Goal: Task Accomplishment & Management: Complete application form

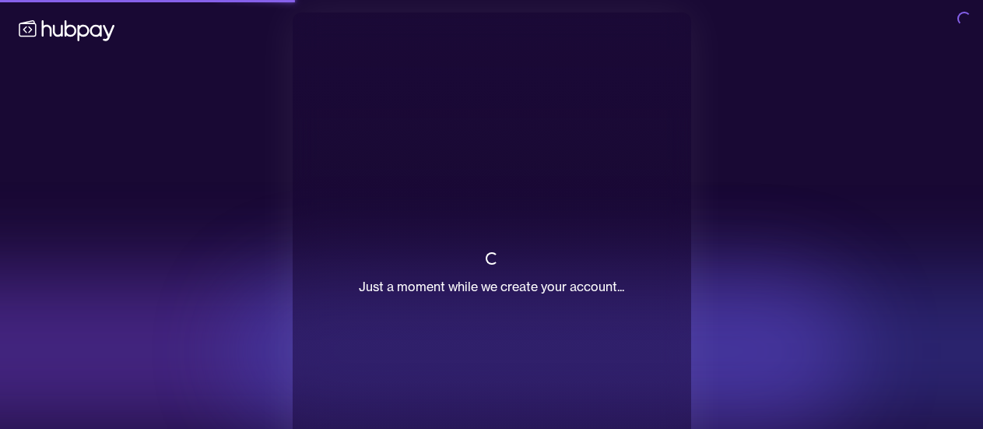
scroll to position [67, 0]
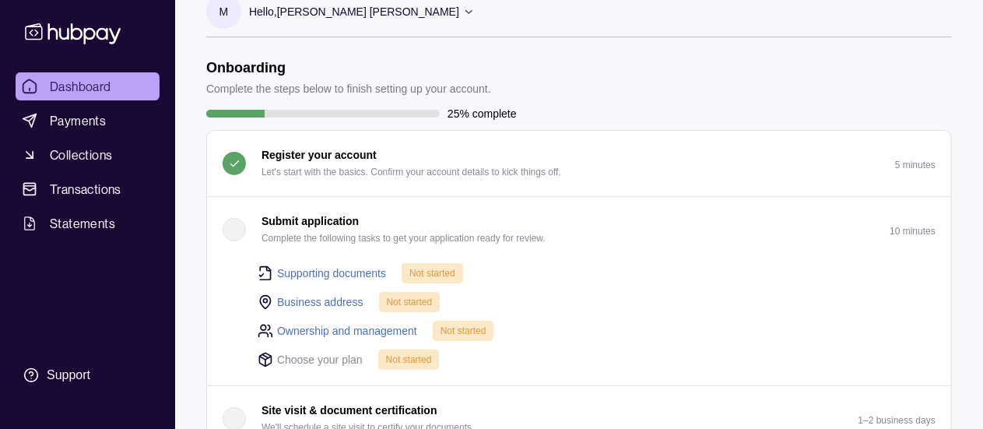
scroll to position [26, 0]
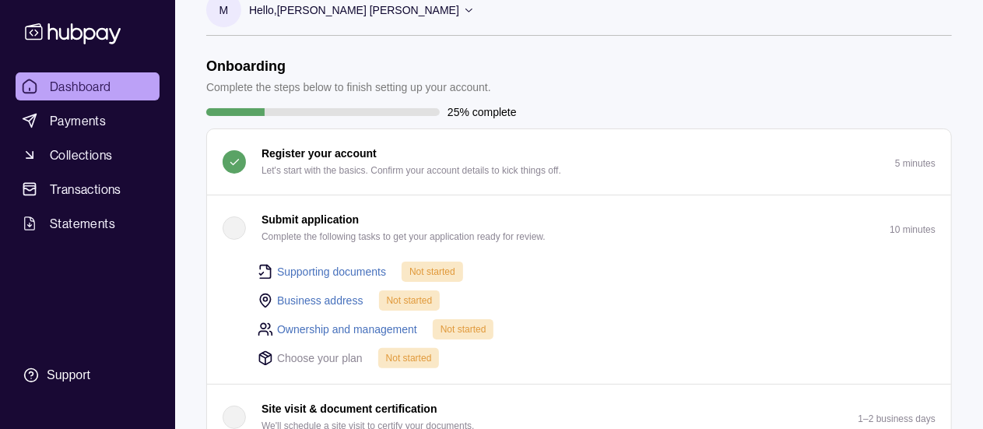
click at [321, 274] on link "Supporting documents" at bounding box center [331, 271] width 109 height 17
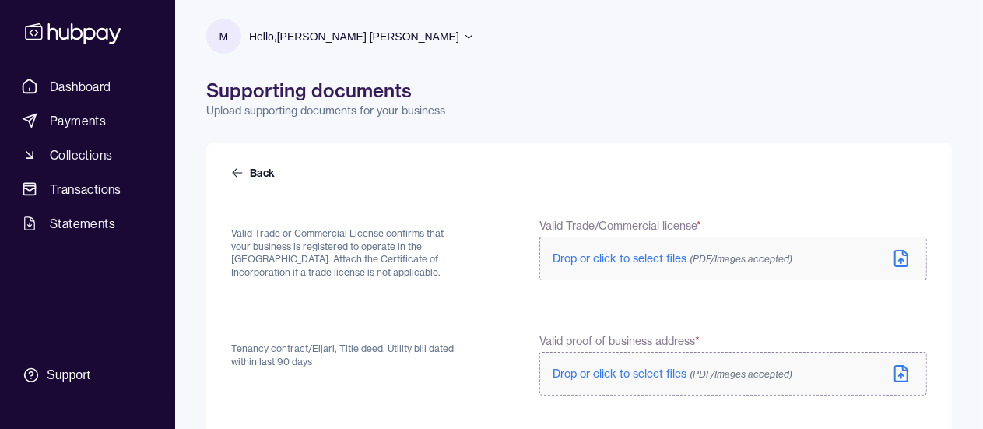
click at [624, 267] on label "Drop or click to select files (PDF/Images accepted)" at bounding box center [732, 258] width 387 height 44
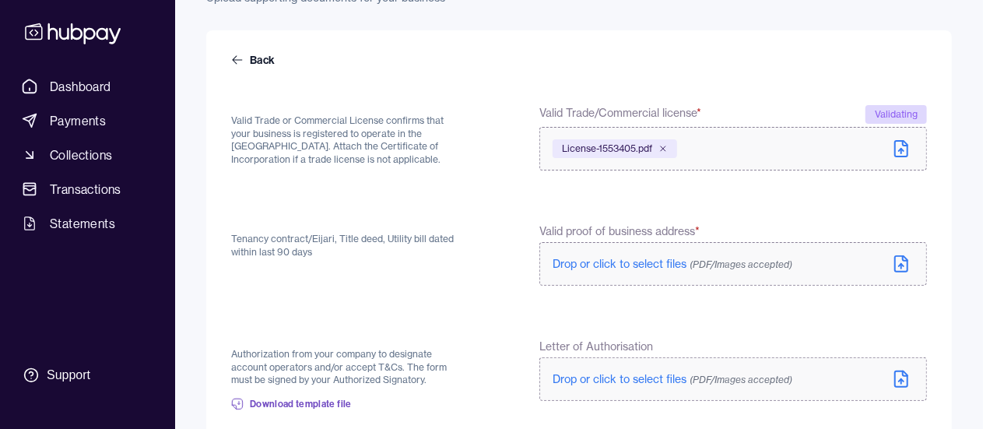
scroll to position [114, 0]
click at [621, 265] on span "Drop or click to select files (PDF/Images accepted)" at bounding box center [672, 263] width 240 height 14
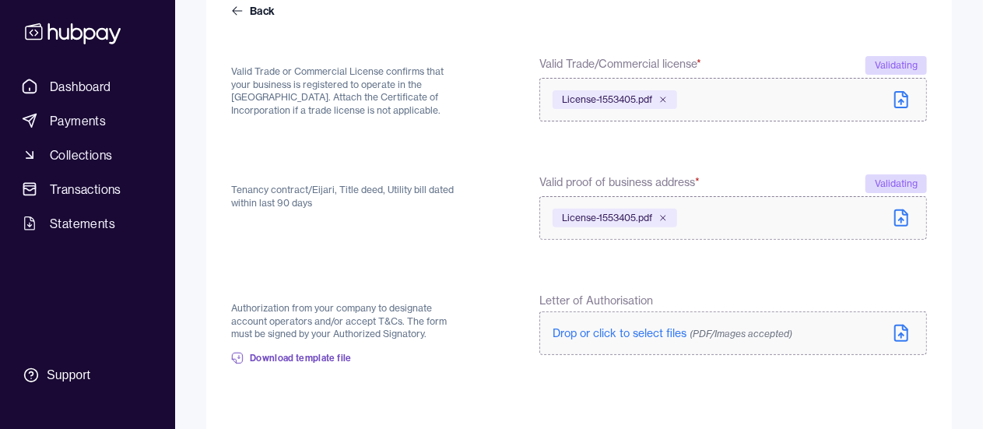
scroll to position [263, 0]
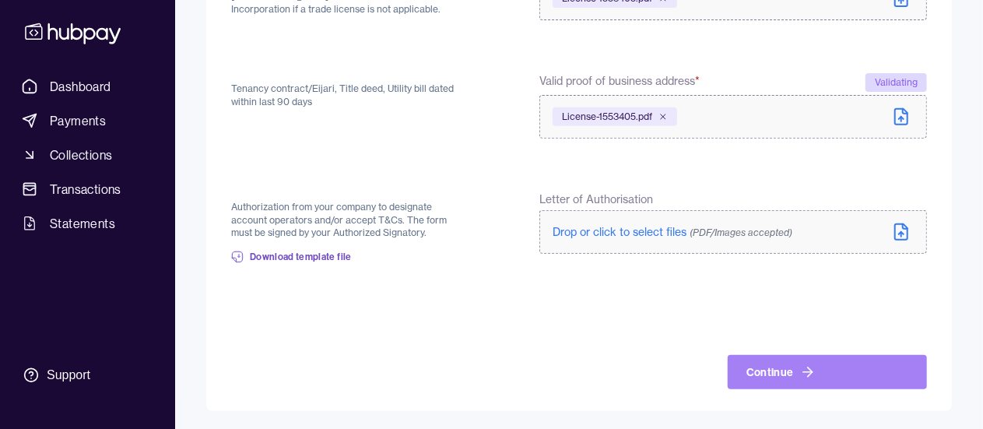
click at [832, 373] on button "Continue" at bounding box center [826, 372] width 199 height 34
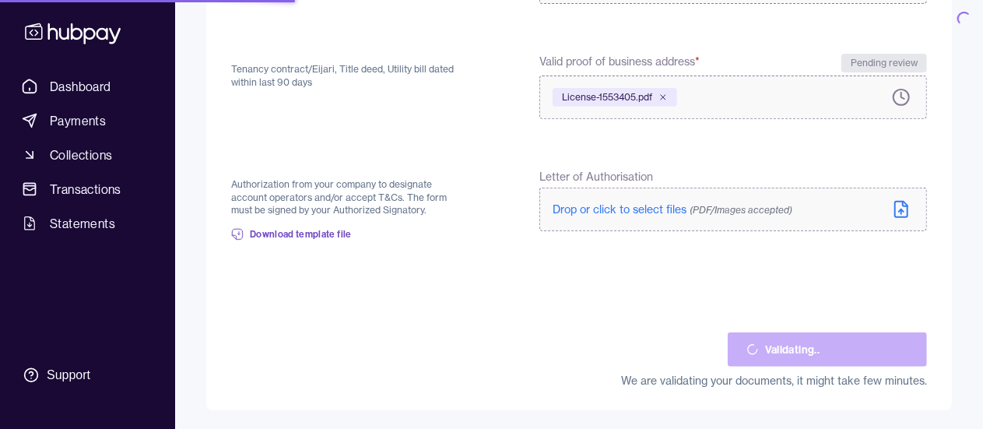
scroll to position [278, 0]
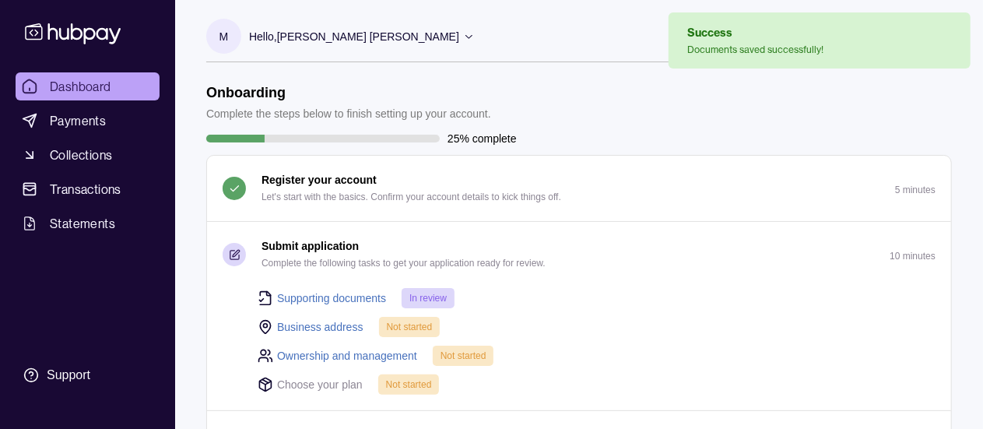
click at [321, 324] on link "Business address" at bounding box center [320, 326] width 86 height 17
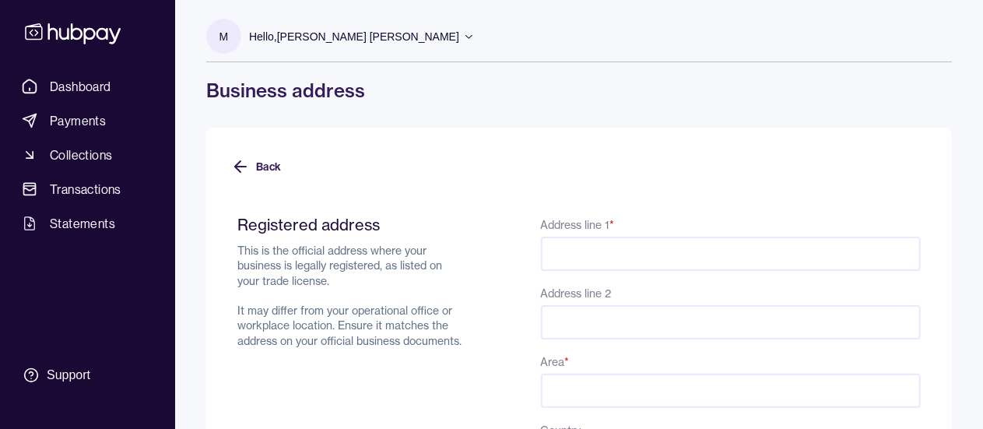
click at [562, 251] on input "Address line 1 *" at bounding box center [731, 253] width 380 height 34
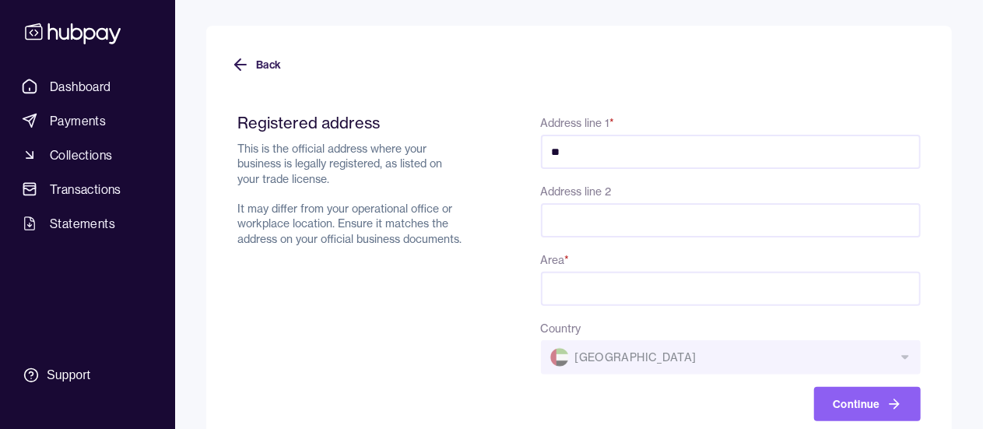
scroll to position [104, 0]
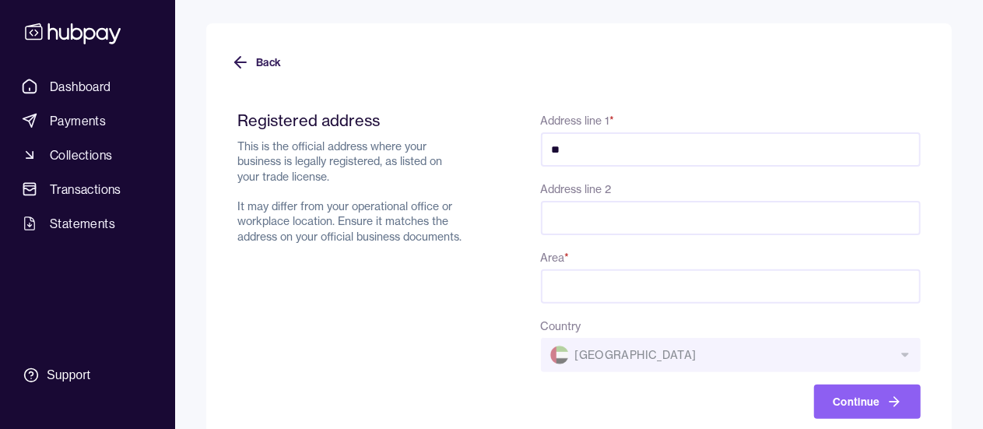
type input "**"
click at [593, 289] on input "Area *" at bounding box center [731, 286] width 380 height 34
type input "**"
click at [616, 343] on div "Country [GEOGRAPHIC_DATA]" at bounding box center [731, 344] width 380 height 56
click at [669, 352] on div "Country [GEOGRAPHIC_DATA]" at bounding box center [731, 344] width 380 height 56
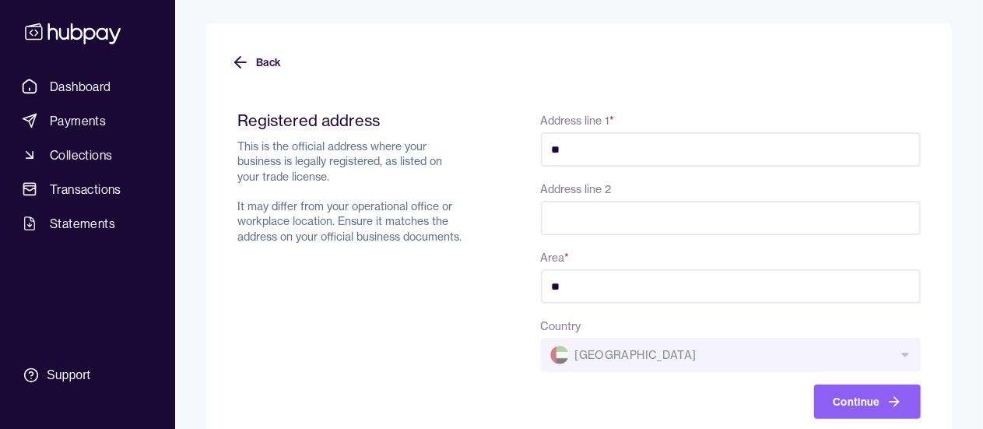
scroll to position [134, 0]
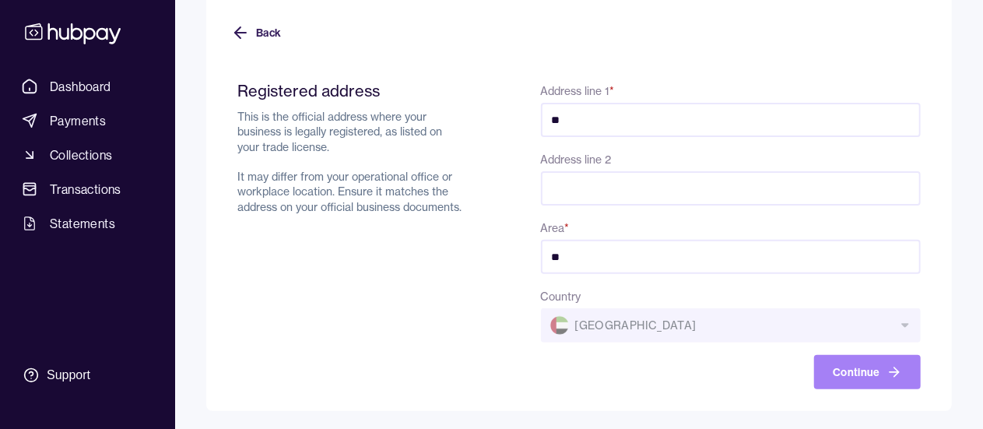
click at [865, 380] on button "Continue" at bounding box center [867, 372] width 107 height 34
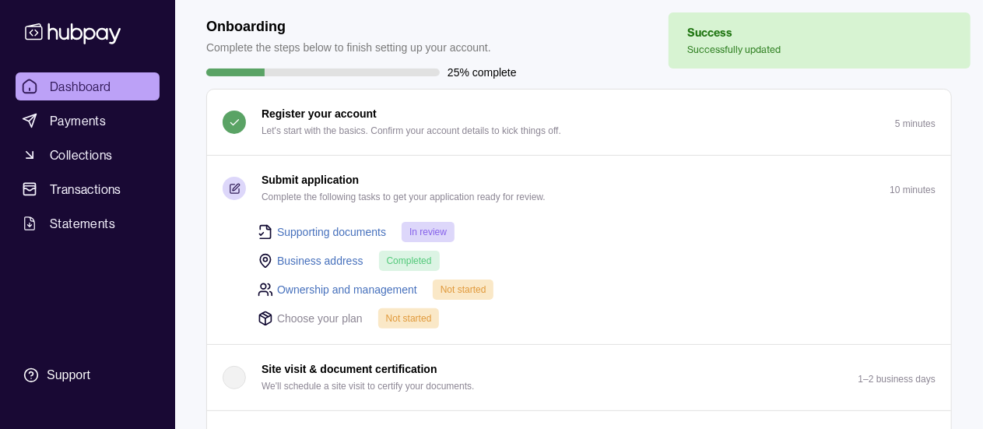
scroll to position [67, 0]
click at [294, 290] on link "Ownership and management" at bounding box center [347, 288] width 140 height 17
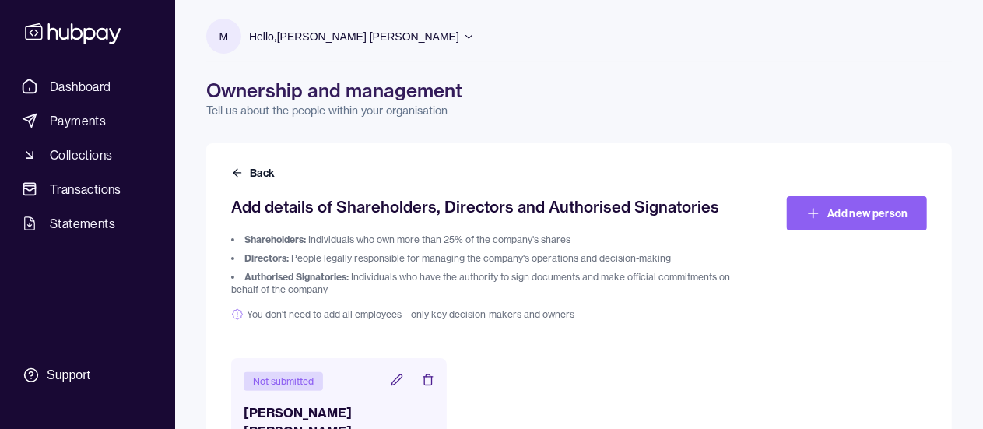
scroll to position [47, 0]
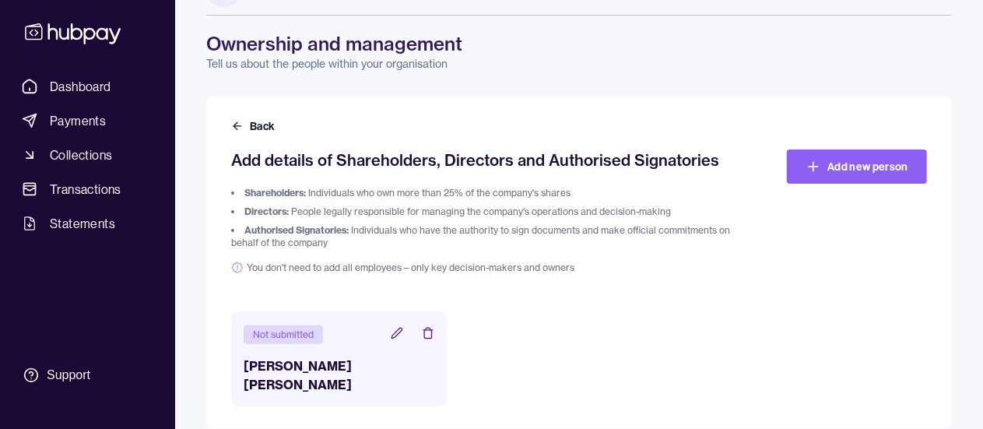
click at [401, 337] on icon at bounding box center [397, 333] width 12 height 12
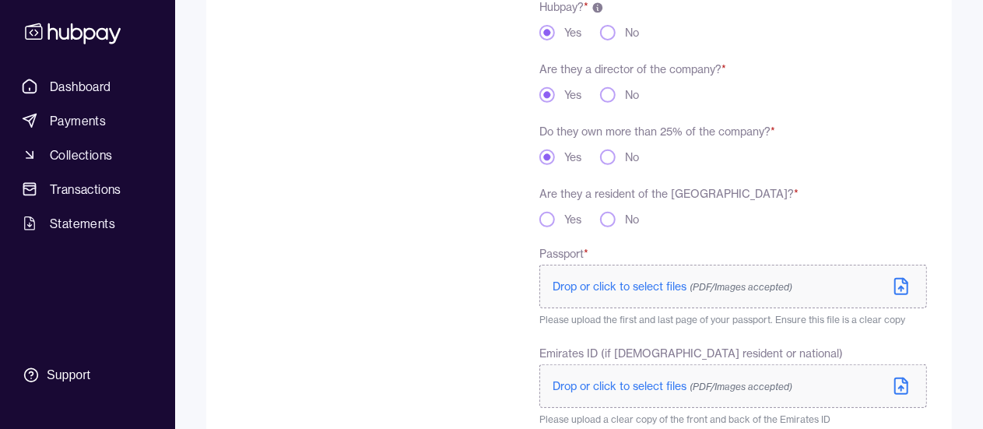
scroll to position [300, 0]
click at [557, 223] on div "Yes" at bounding box center [560, 219] width 42 height 16
click at [552, 215] on button "Yes" at bounding box center [547, 219] width 16 height 16
click at [587, 290] on span "Drop or click to select files (PDF/Images accepted)" at bounding box center [672, 285] width 240 height 14
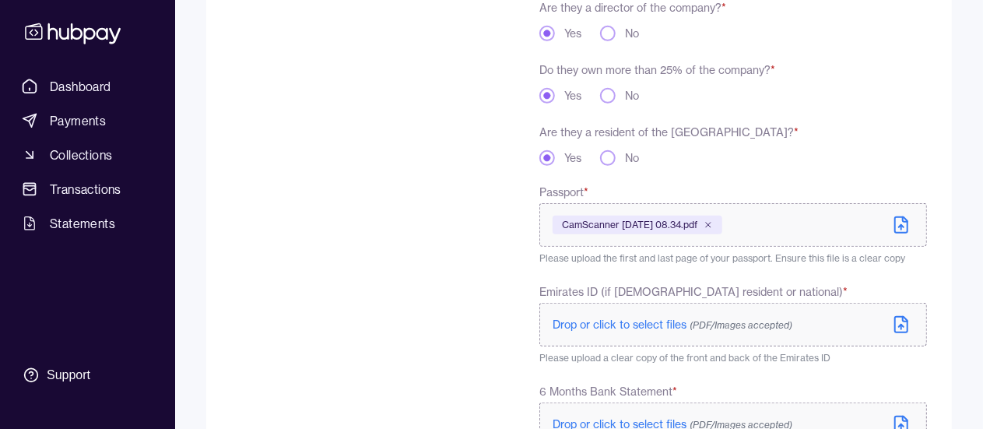
scroll to position [361, 0]
click at [566, 328] on span "Drop or click to select files (PDF/Images accepted)" at bounding box center [672, 327] width 240 height 14
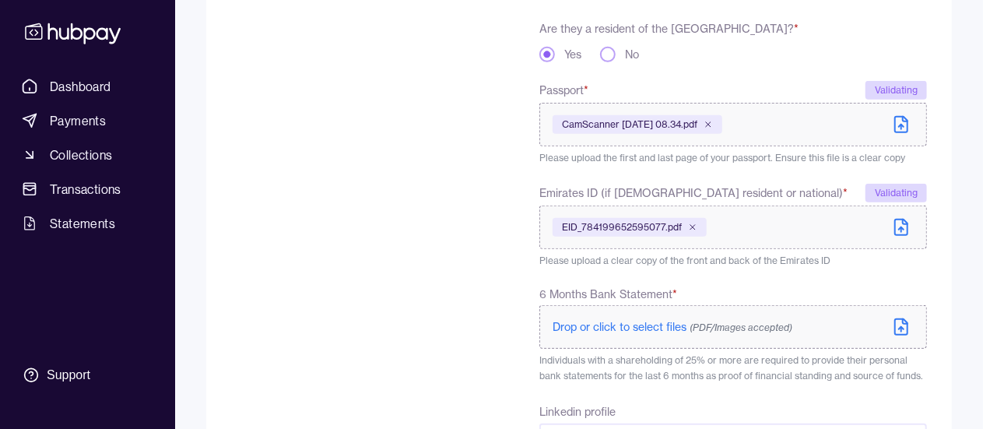
scroll to position [541, 0]
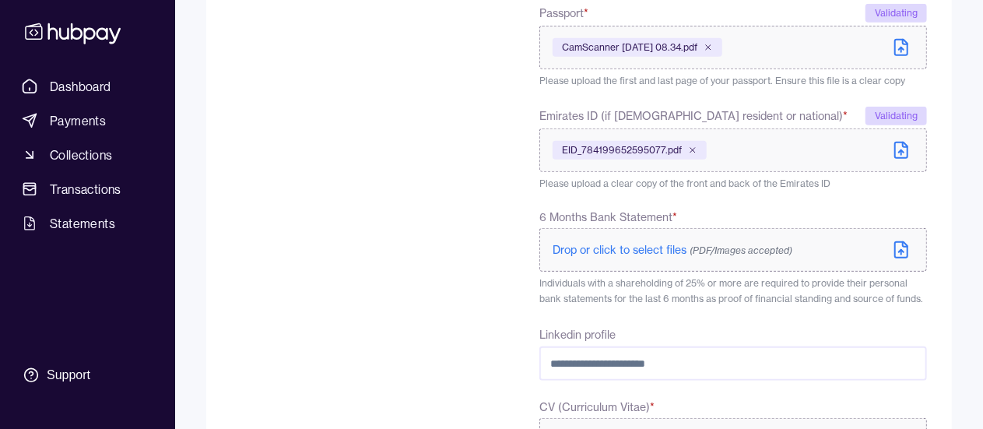
click at [547, 259] on label "Drop or click to select files (PDF/Images accepted)" at bounding box center [732, 250] width 387 height 44
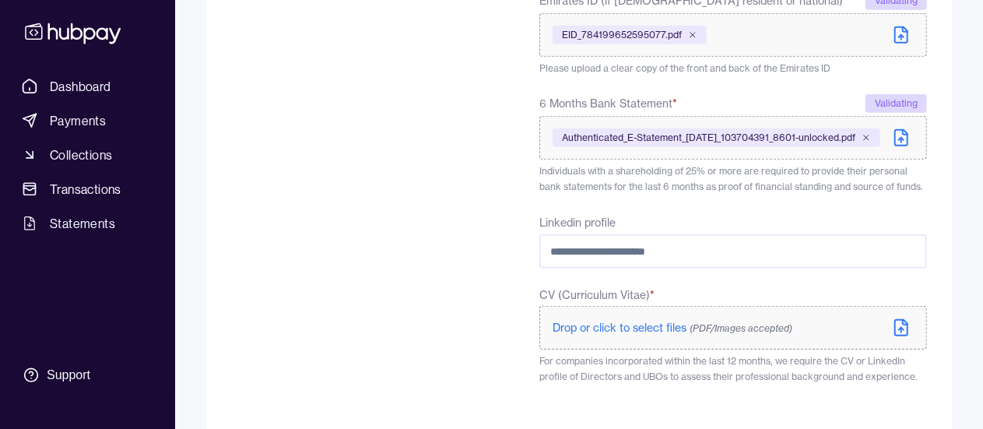
scroll to position [657, 0]
click at [699, 257] on input "Linkedin profile" at bounding box center [732, 250] width 387 height 34
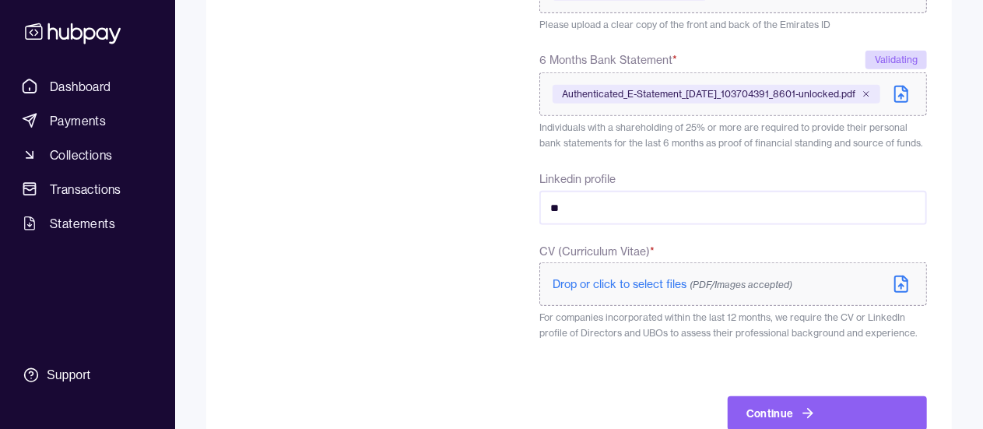
scroll to position [700, 0]
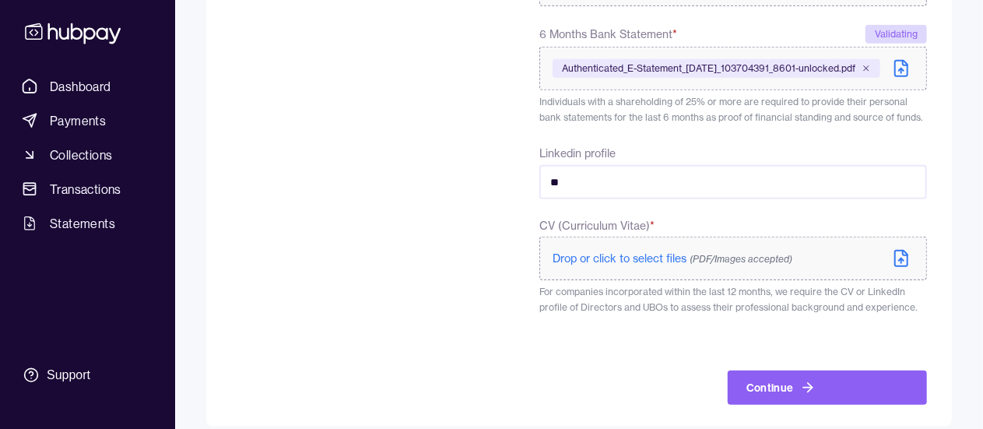
type input "**"
click at [616, 257] on span "Drop or click to select files (PDF/Images accepted)" at bounding box center [672, 258] width 240 height 14
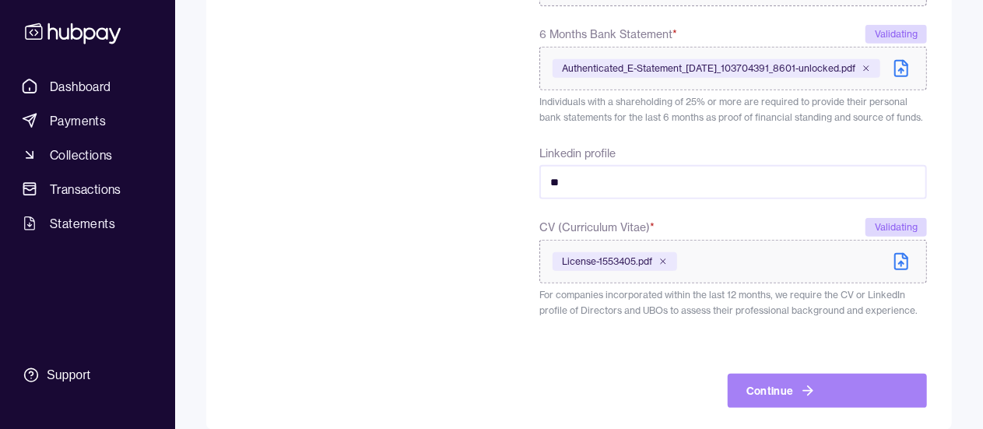
click at [779, 391] on button "Continue" at bounding box center [826, 390] width 199 height 34
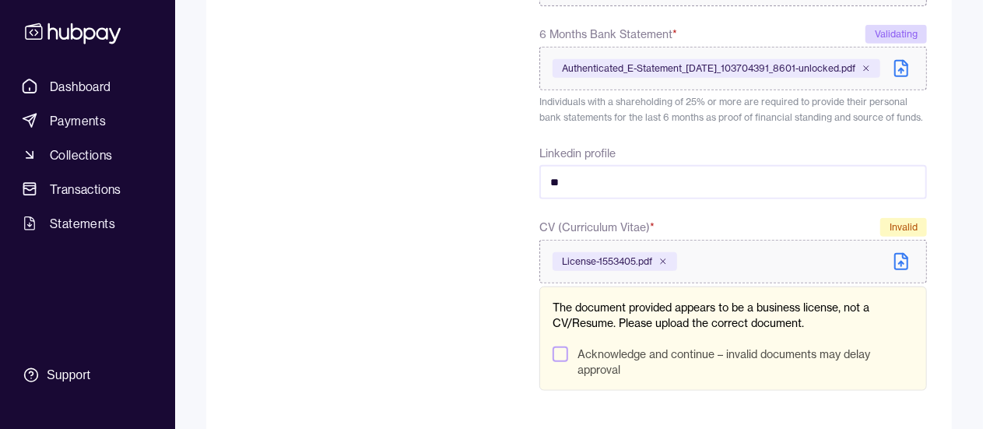
click at [566, 347] on button "Acknowledge and continue – invalid documents may delay approval" at bounding box center [560, 354] width 16 height 16
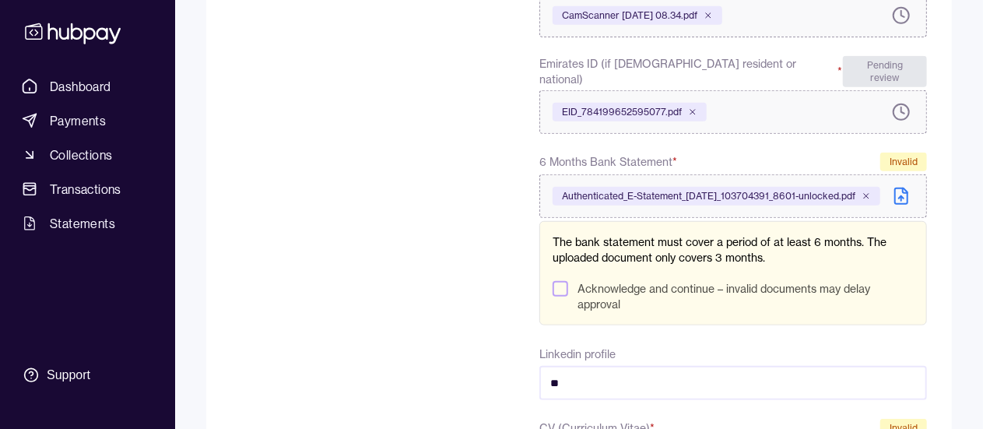
scroll to position [566, 0]
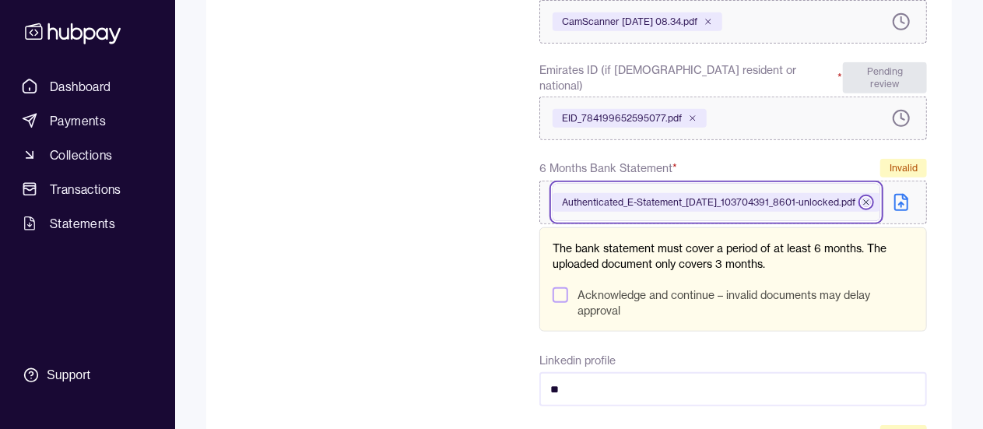
click at [870, 198] on icon at bounding box center [865, 202] width 9 height 9
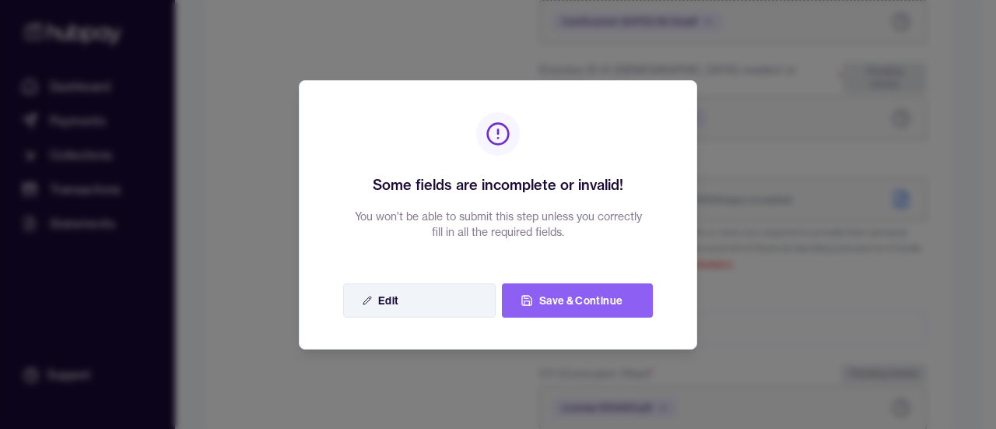
click at [429, 301] on button "Edit" at bounding box center [419, 300] width 152 height 34
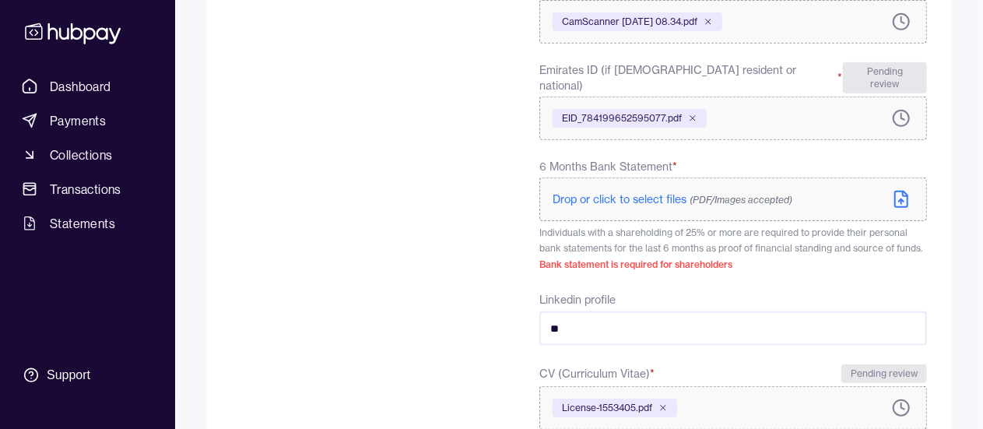
click at [621, 192] on span "Drop or click to select files (PDF/Images accepted)" at bounding box center [672, 199] width 240 height 14
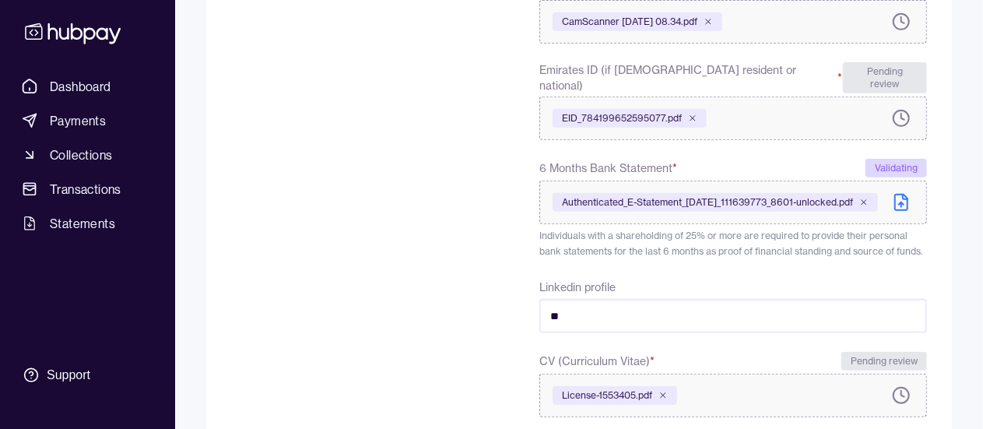
scroll to position [680, 0]
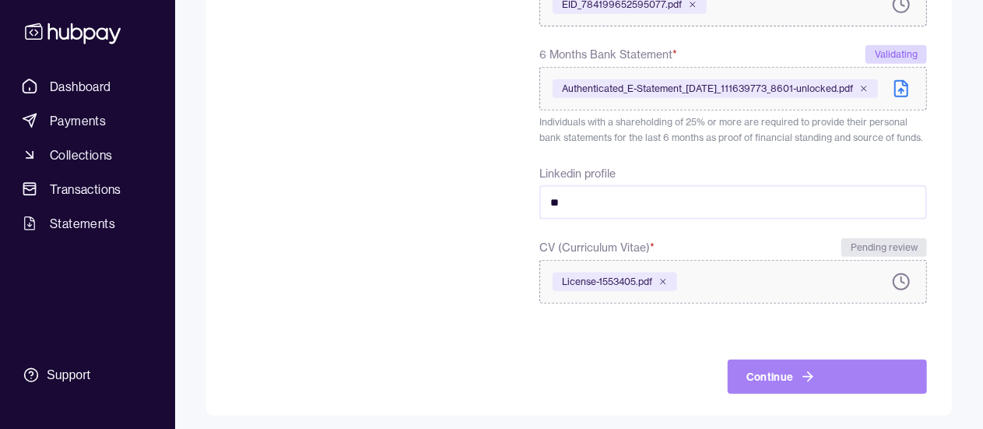
click at [811, 369] on icon "submit" at bounding box center [808, 377] width 16 height 16
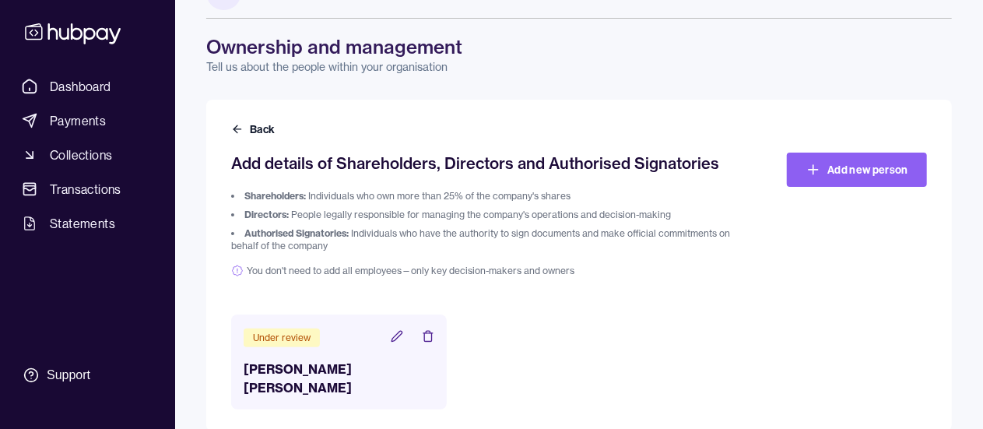
scroll to position [47, 0]
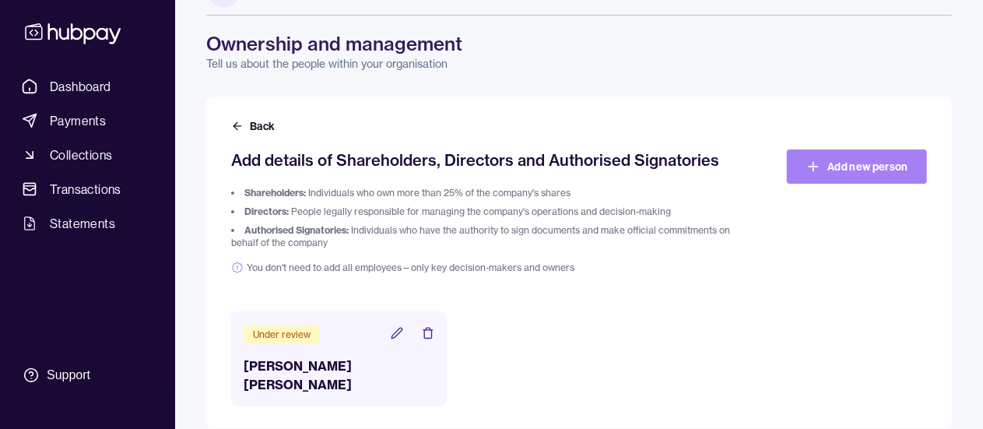
click at [858, 164] on link "Add new person" at bounding box center [856, 166] width 140 height 34
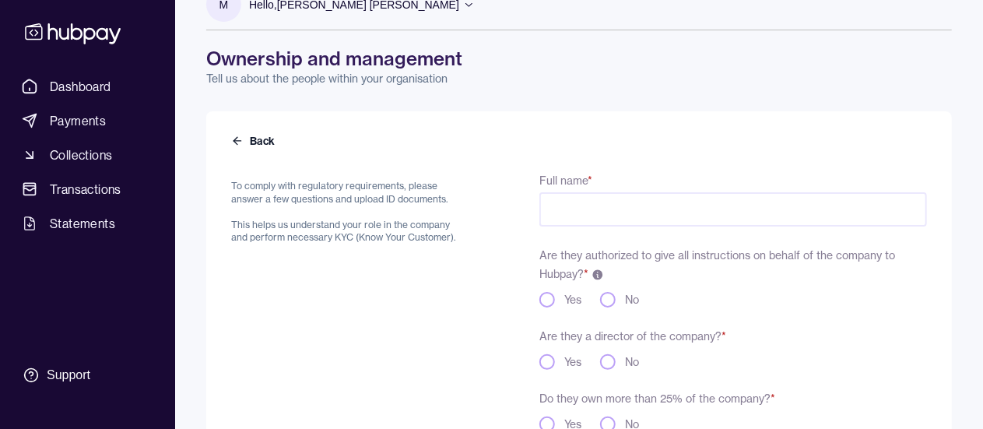
scroll to position [37, 0]
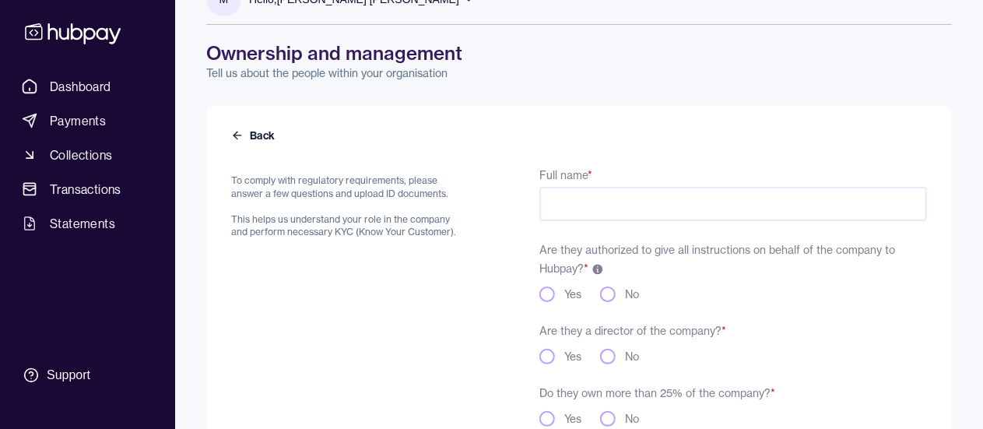
click at [260, 133] on button "Back" at bounding box center [254, 136] width 47 height 16
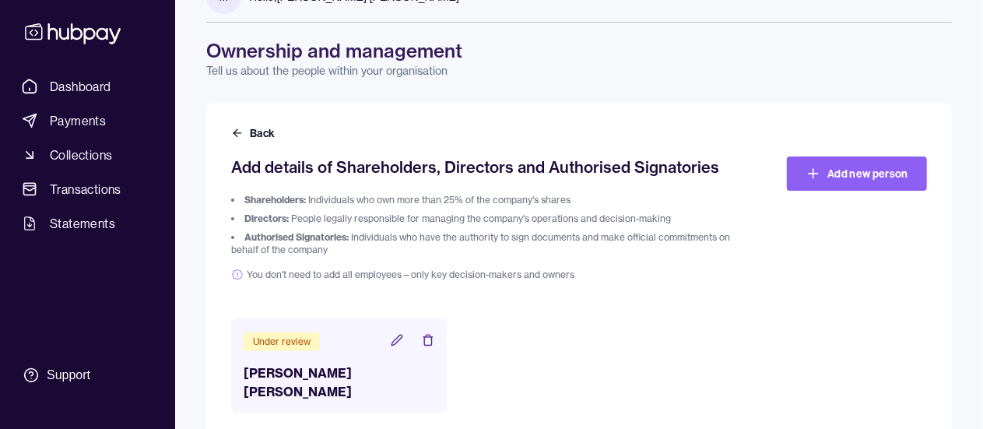
scroll to position [47, 0]
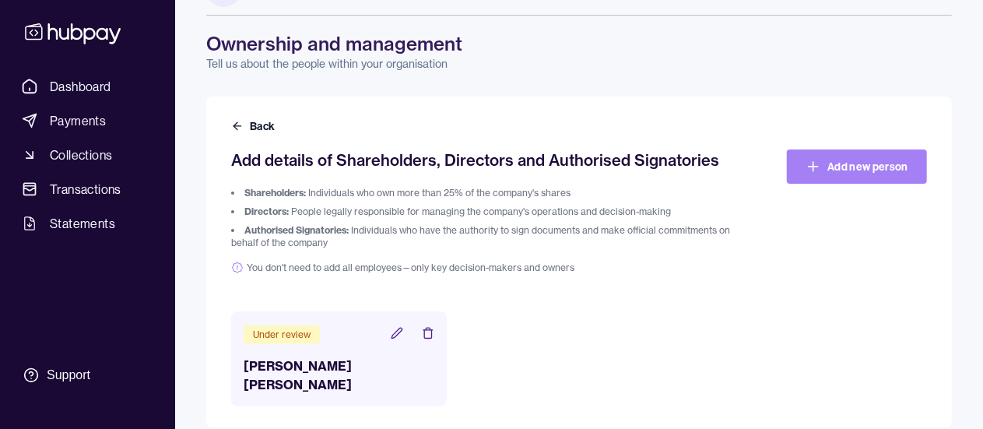
click at [840, 172] on link "Add new person" at bounding box center [856, 166] width 140 height 34
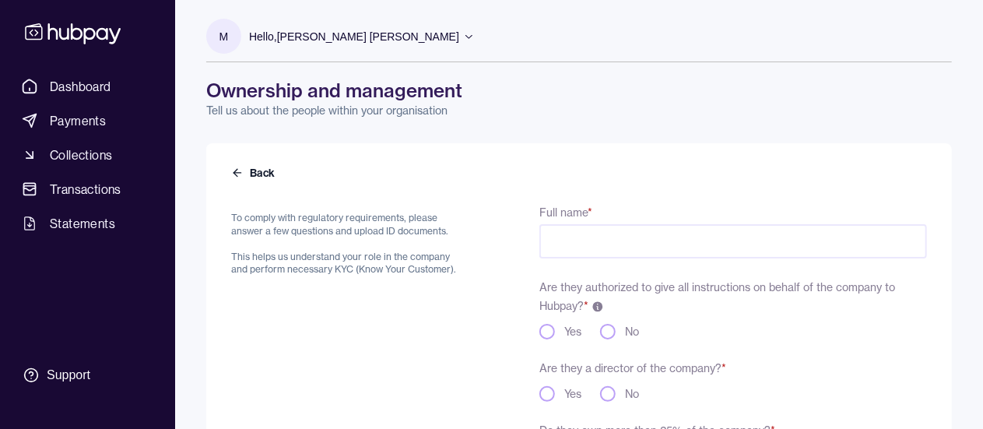
click at [560, 251] on input "Full name *" at bounding box center [732, 241] width 387 height 34
type input "**********"
type button "yes"
click at [543, 333] on button "yes" at bounding box center [547, 332] width 16 height 16
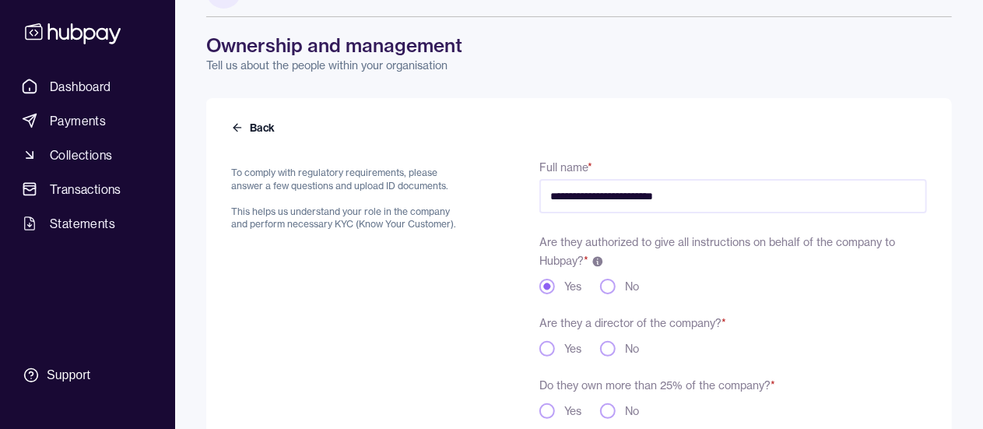
scroll to position [67, 0]
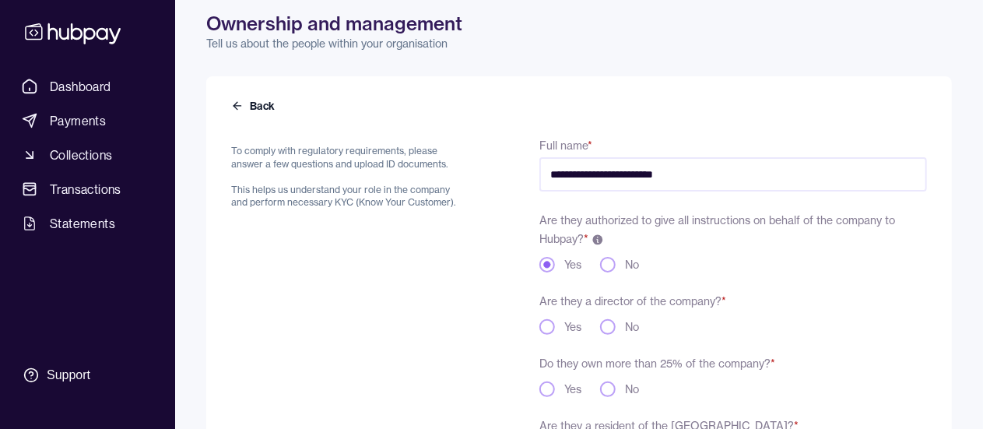
click at [543, 333] on button "Yes" at bounding box center [547, 327] width 16 height 16
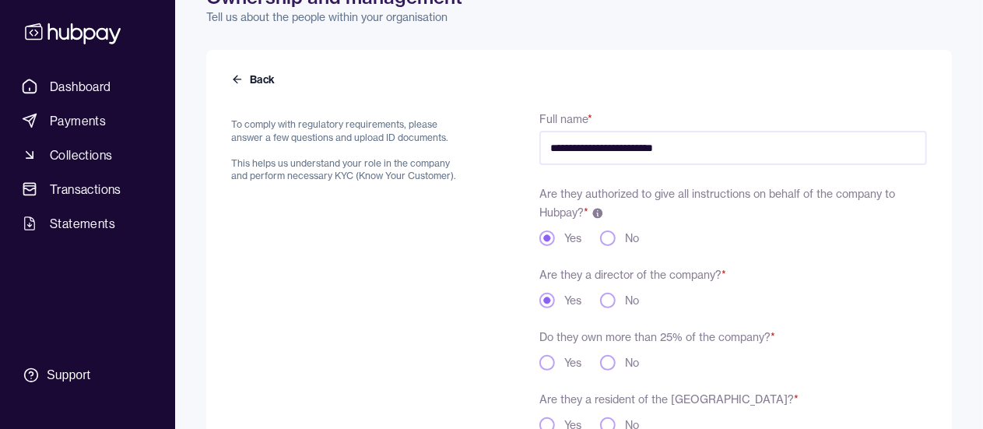
scroll to position [117, 0]
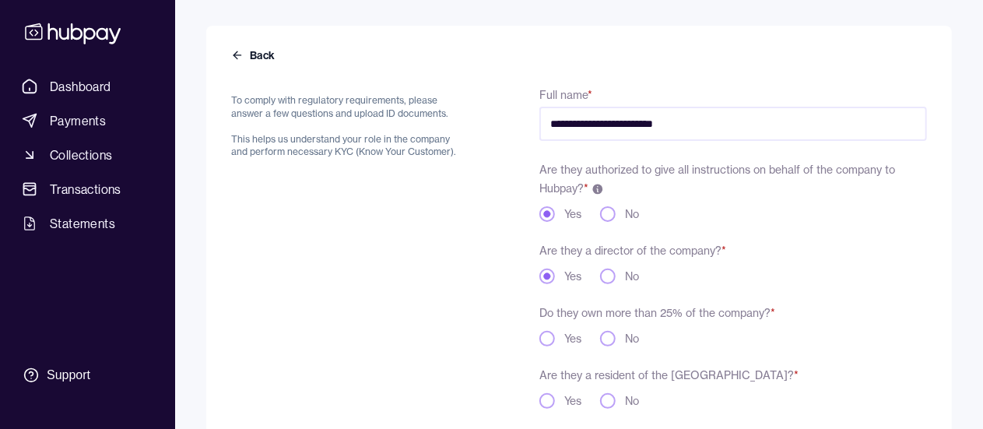
click at [543, 342] on button "Yes" at bounding box center [547, 339] width 16 height 16
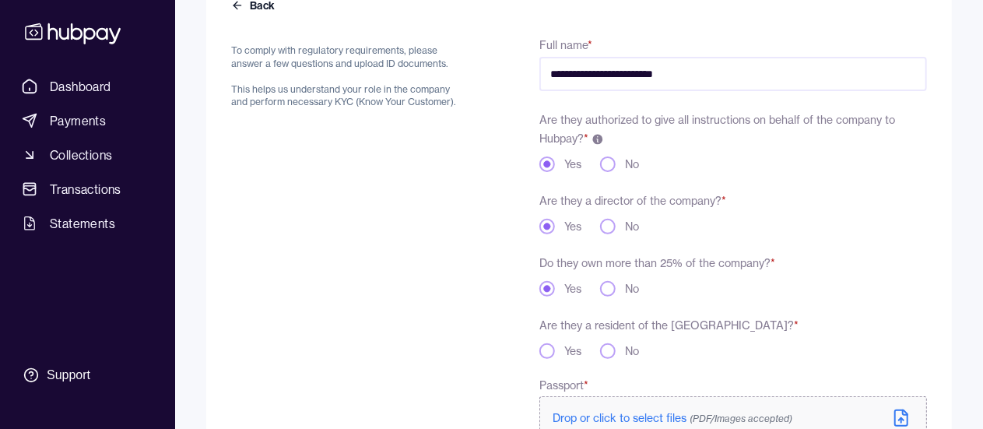
click at [543, 342] on div "Are they a resident of the [GEOGRAPHIC_DATA]? * Yes No" at bounding box center [732, 337] width 387 height 44
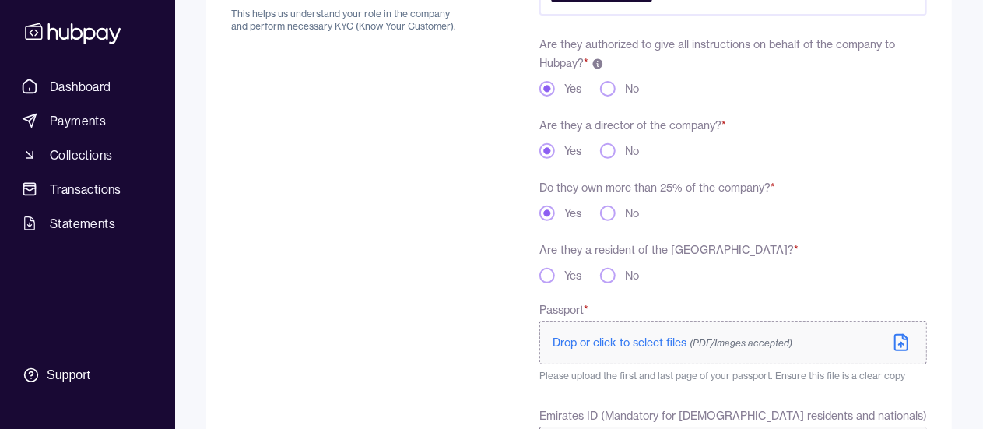
scroll to position [243, 0]
click at [545, 270] on button "Yes" at bounding box center [547, 275] width 16 height 16
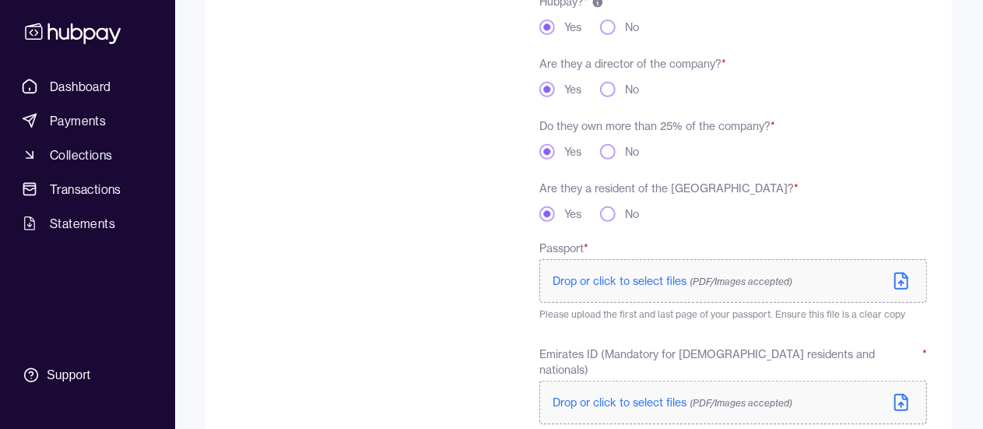
scroll to position [305, 0]
click at [607, 268] on label "Drop or click to select files (PDF/Images accepted)" at bounding box center [732, 280] width 387 height 44
click at [634, 394] on span "Drop or click to select files (PDF/Images accepted)" at bounding box center [672, 401] width 240 height 14
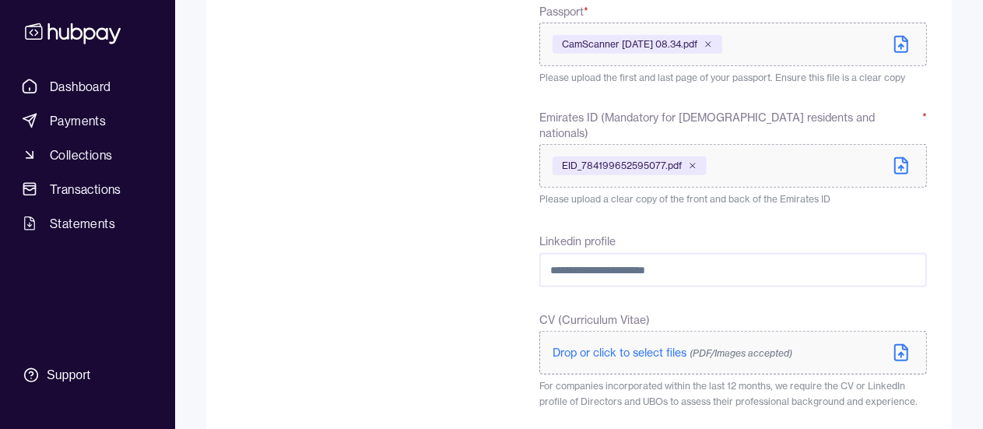
scroll to position [545, 0]
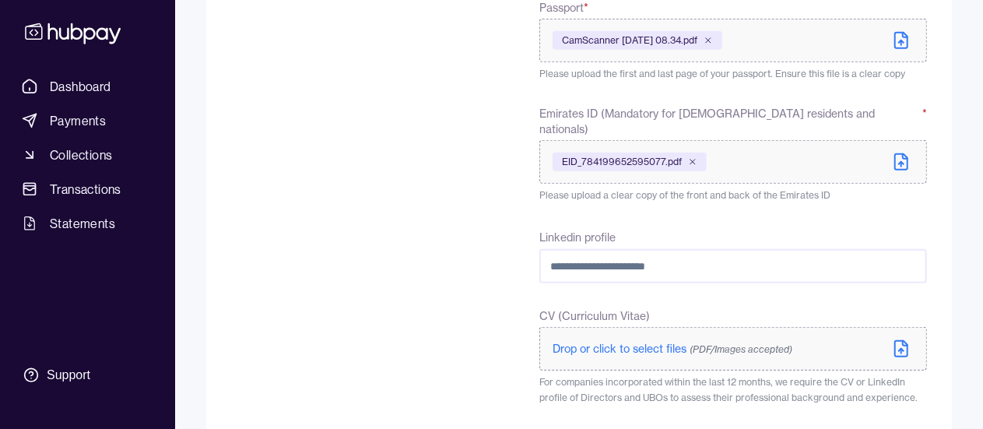
click at [693, 258] on input "Linkedin profile" at bounding box center [732, 266] width 387 height 34
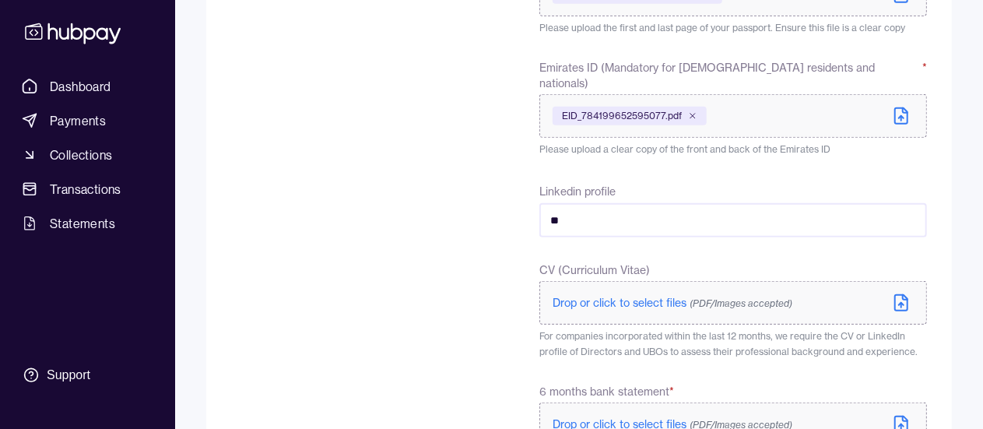
scroll to position [597, 0]
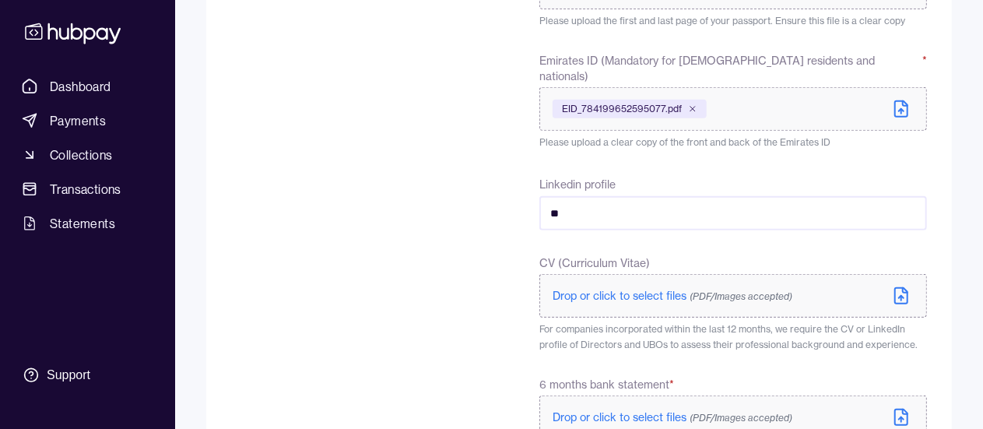
type input "**"
click at [625, 410] on span "Drop or click to select files (PDF/Images accepted)" at bounding box center [672, 417] width 240 height 14
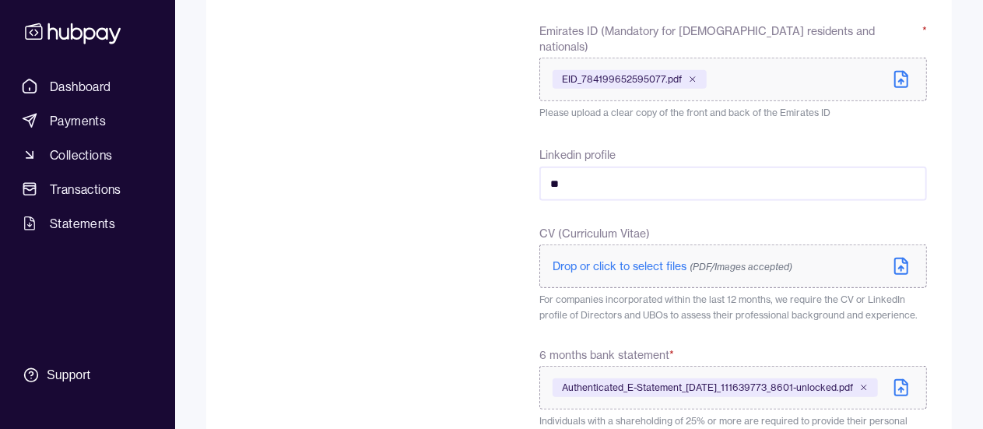
scroll to position [625, 0]
click at [611, 261] on span "Drop or click to select files (PDF/Images accepted)" at bounding box center [672, 268] width 240 height 14
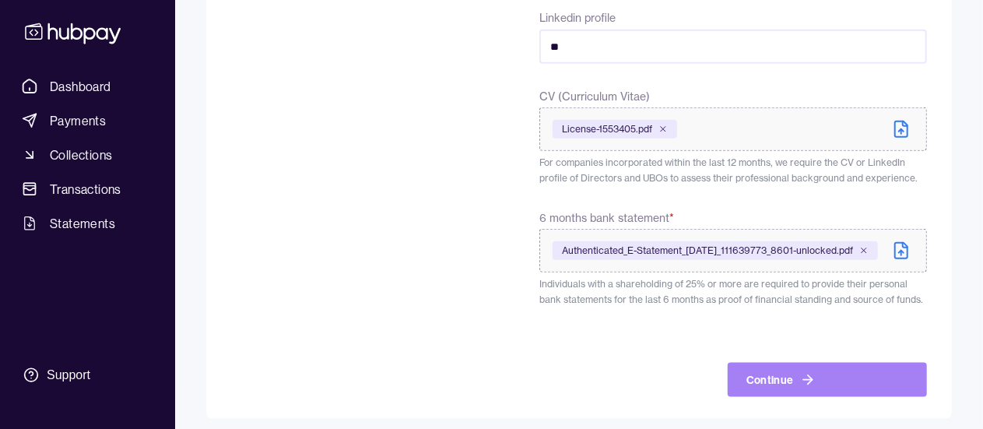
click at [832, 373] on button "Continue" at bounding box center [826, 380] width 199 height 34
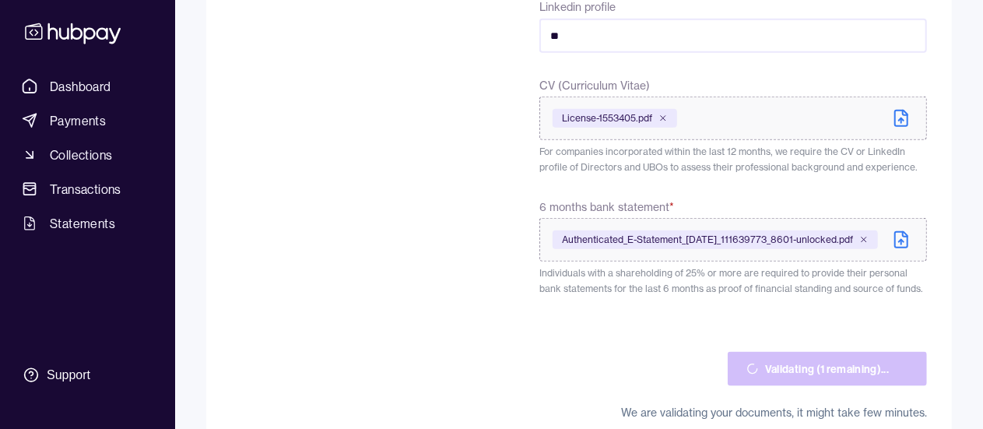
scroll to position [798, 0]
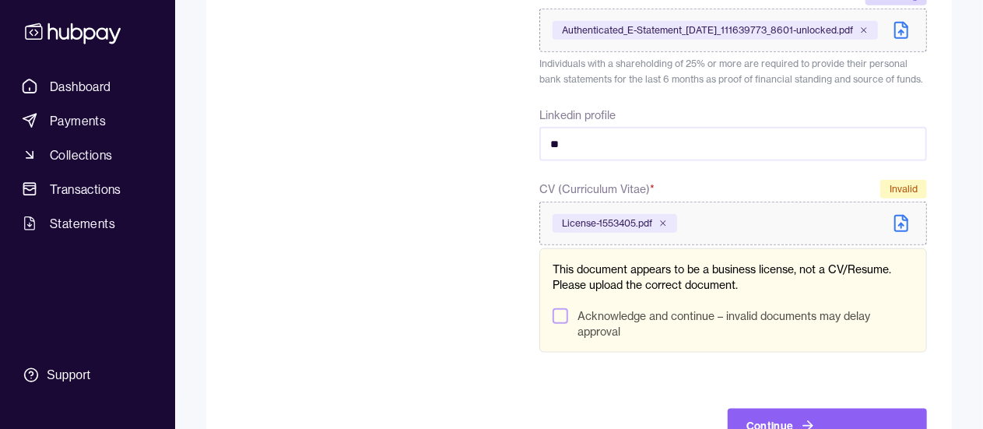
scroll to position [739, 0]
click at [560, 316] on button "Acknowledge and continue – invalid documents may delay approval" at bounding box center [560, 315] width 16 height 16
click at [776, 421] on button "Continue" at bounding box center [826, 425] width 199 height 34
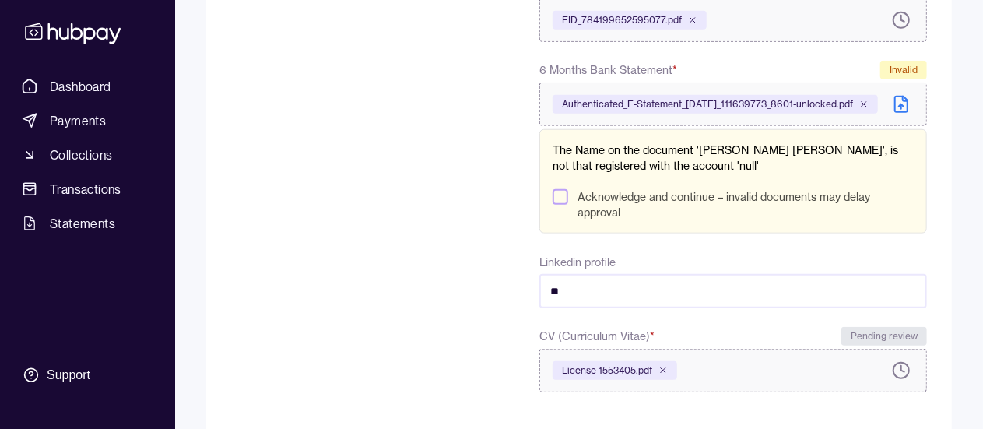
scroll to position [662, 0]
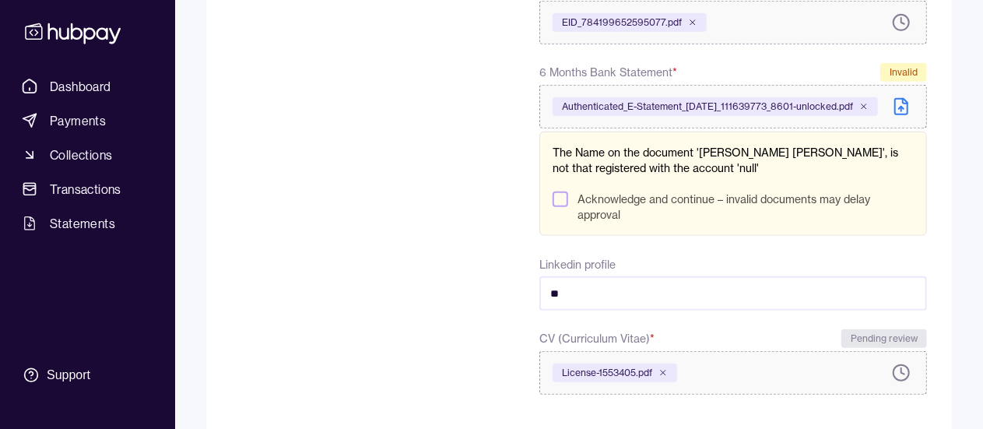
click at [559, 191] on button "Acknowledge and continue – invalid documents may delay approval" at bounding box center [560, 199] width 16 height 16
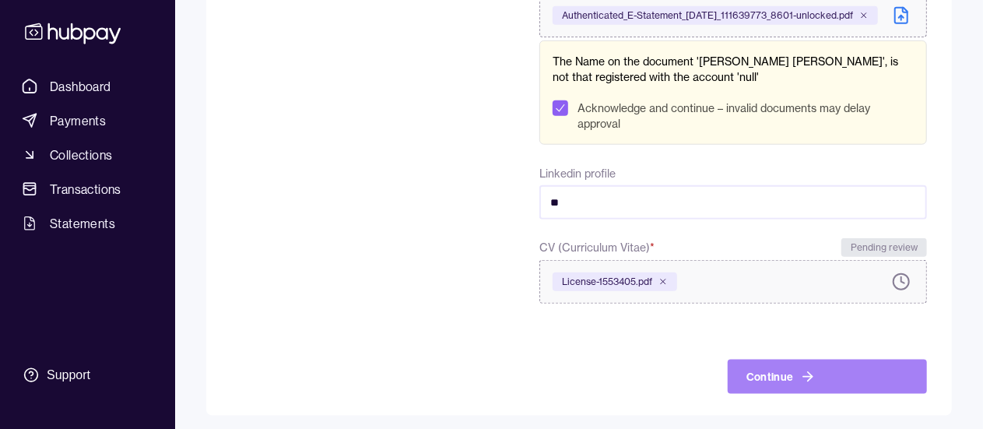
click at [814, 368] on button "Continue" at bounding box center [826, 376] width 199 height 34
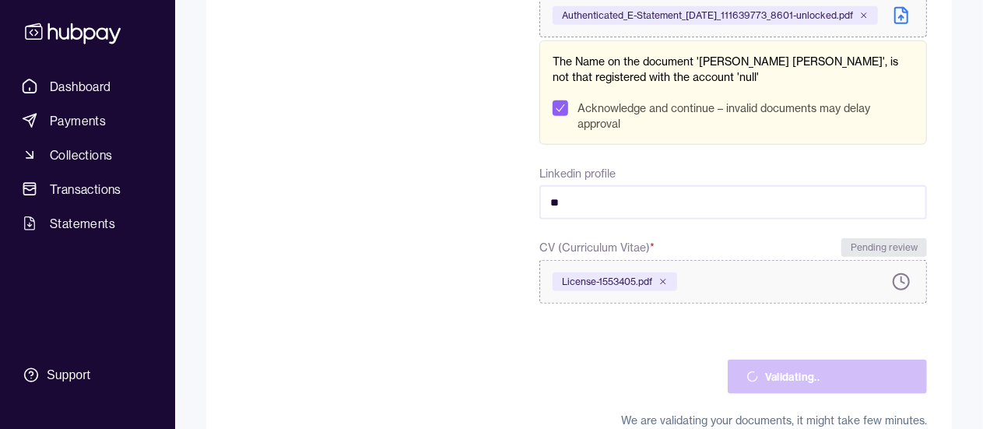
scroll to position [680, 0]
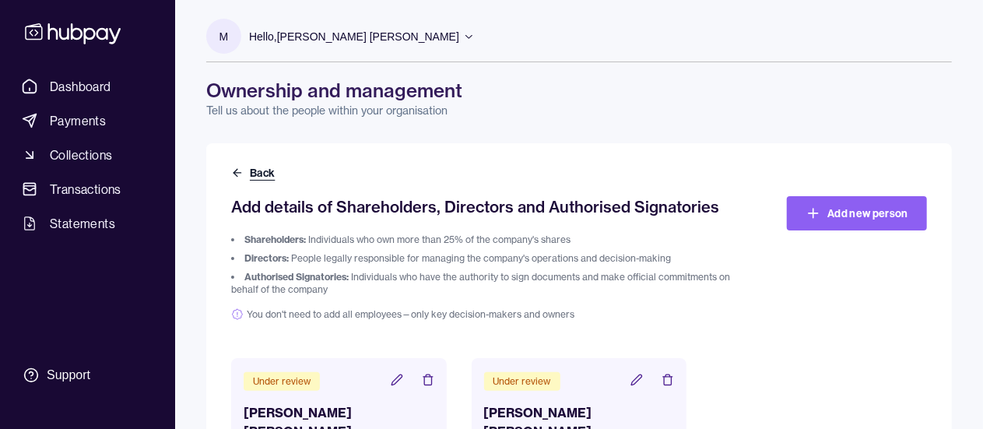
click at [268, 167] on button "Back" at bounding box center [254, 173] width 47 height 16
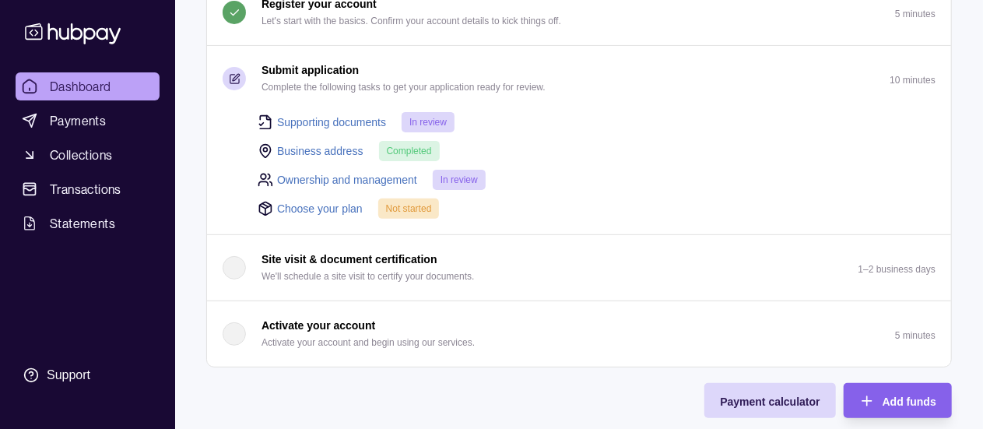
scroll to position [179, 0]
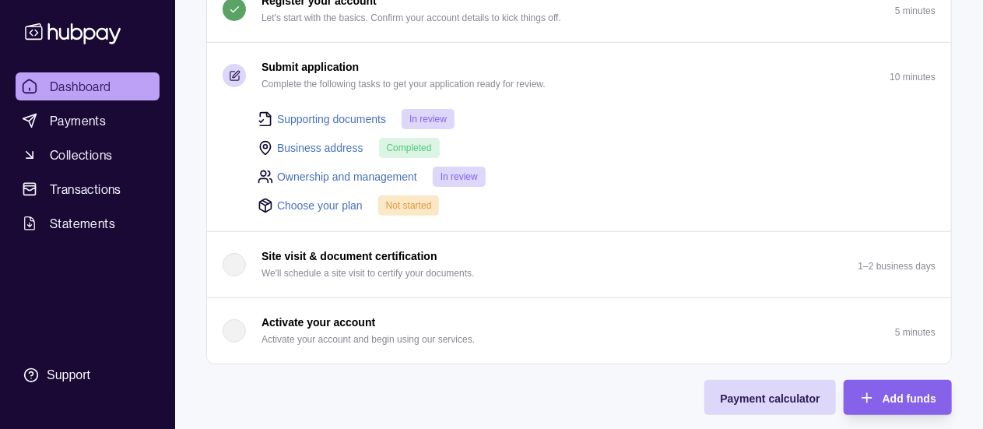
click at [341, 210] on link "Choose your plan" at bounding box center [320, 205] width 86 height 17
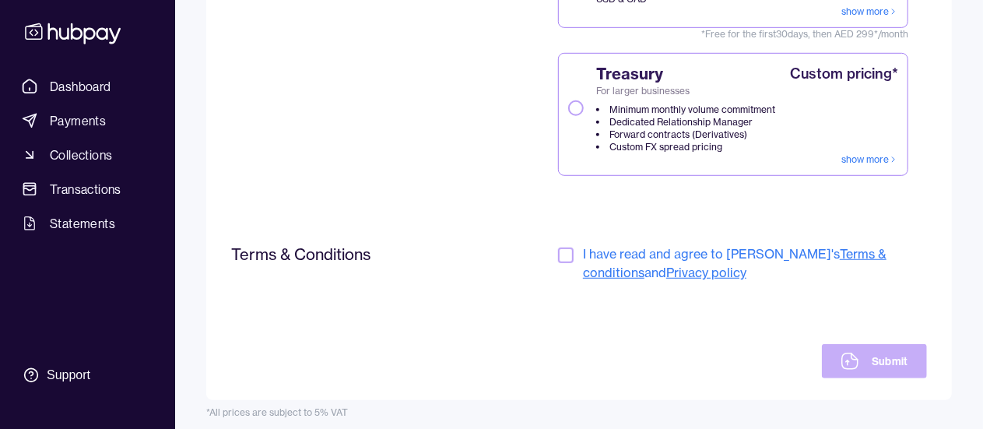
scroll to position [479, 0]
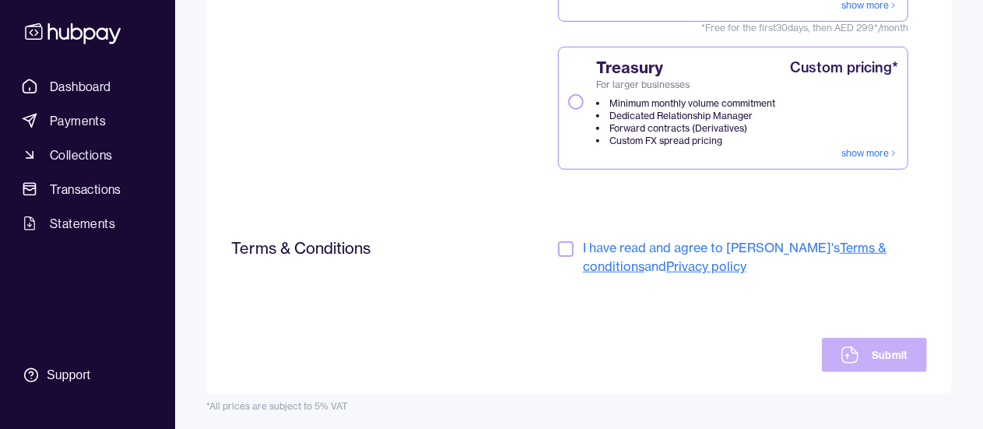
drag, startPoint x: 549, startPoint y: 248, endPoint x: 563, endPoint y: 250, distance: 14.1
click at [563, 250] on div "Terms & Conditions I have read and agree to [PERSON_NAME]'s Terms & conditions …" at bounding box center [578, 305] width 695 height 134
click at [563, 250] on button "button" at bounding box center [566, 249] width 16 height 16
click at [864, 350] on button "Submit" at bounding box center [873, 355] width 105 height 34
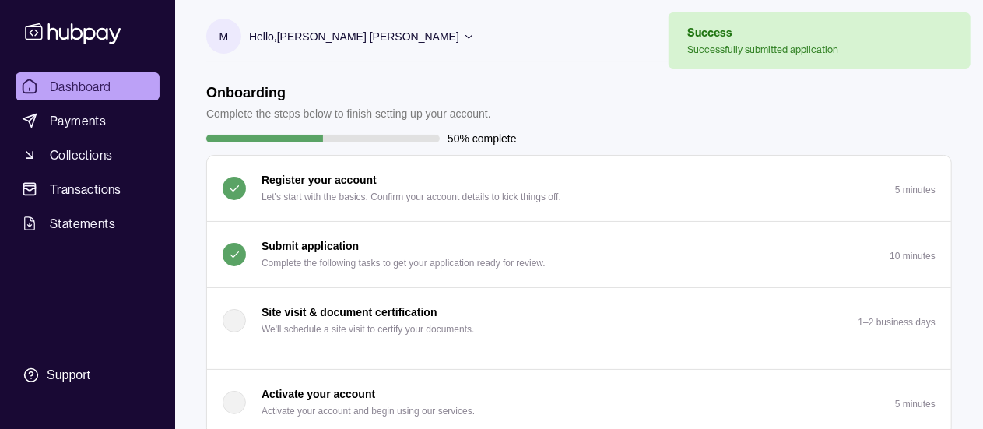
scroll to position [61, 0]
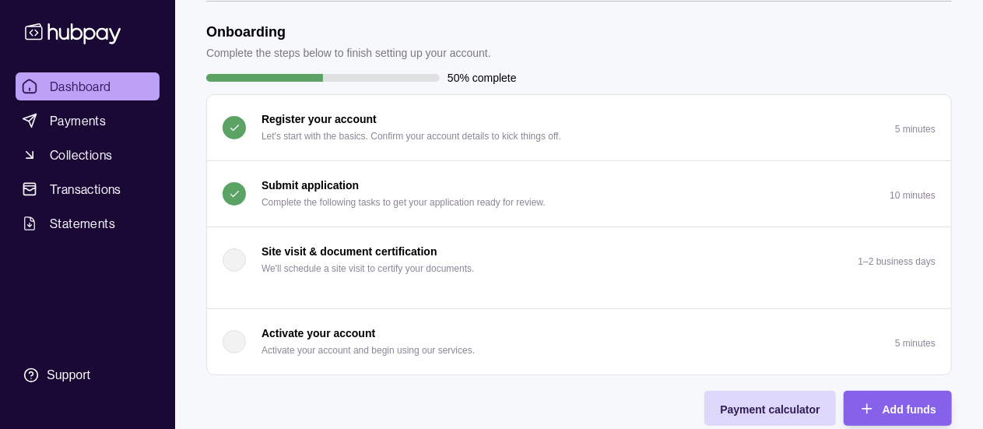
click at [353, 333] on p "Activate your account" at bounding box center [318, 332] width 114 height 17
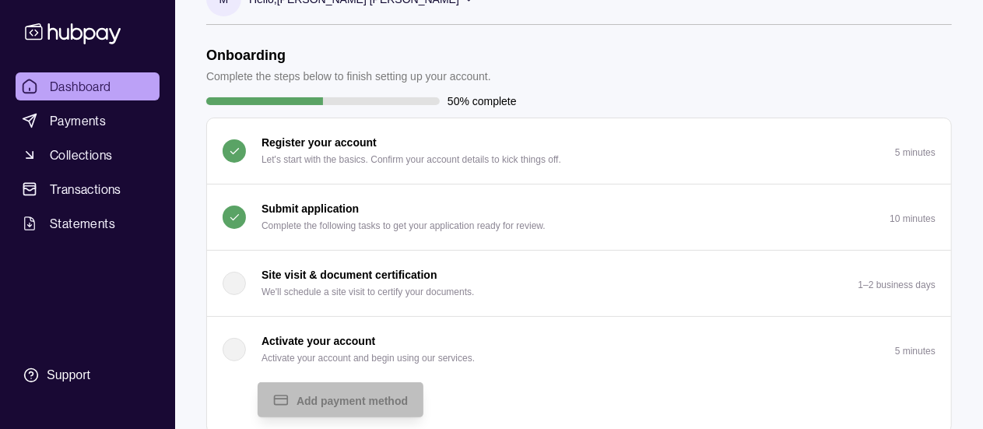
scroll to position [37, 0]
